Goal: Navigation & Orientation: Find specific page/section

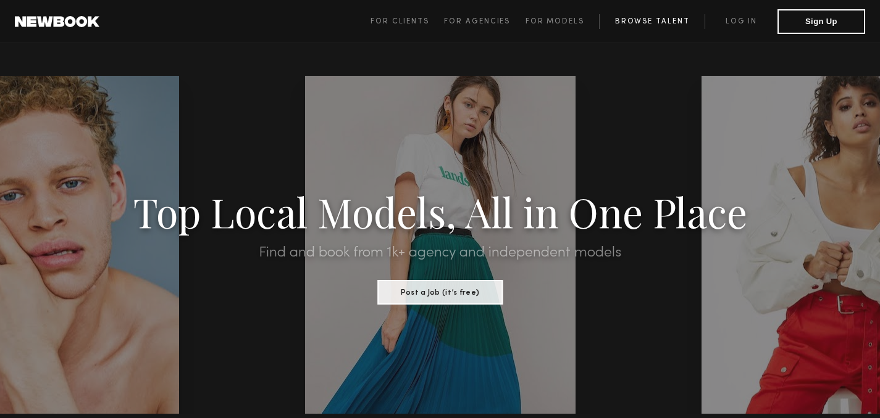
click at [650, 19] on link "Browse Talent" at bounding box center [652, 21] width 106 height 15
